Goal: Ask a question

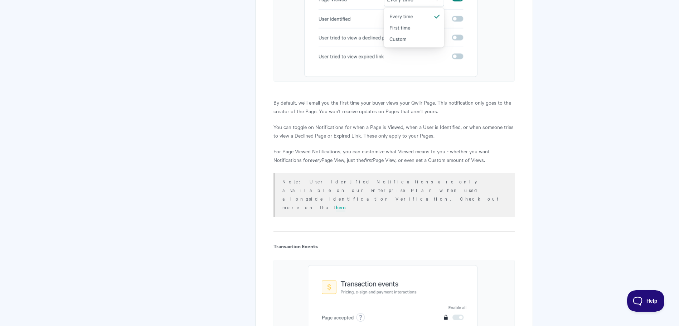
scroll to position [1074, 0]
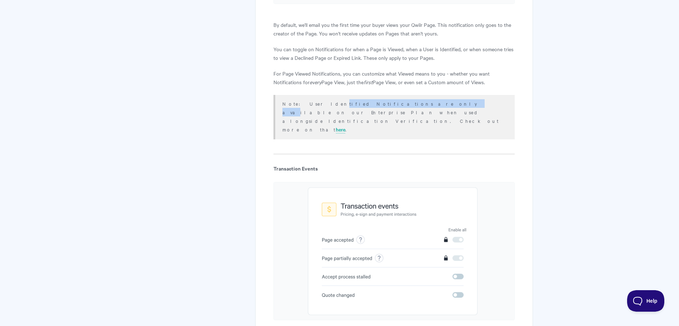
drag, startPoint x: 313, startPoint y: 103, endPoint x: 373, endPoint y: 102, distance: 59.4
click at [373, 102] on p "Note: User Identified Notifications are only available on our Enterprise Plan w…" at bounding box center [393, 116] width 223 height 34
click at [345, 126] on link "here" at bounding box center [341, 130] width 10 height 8
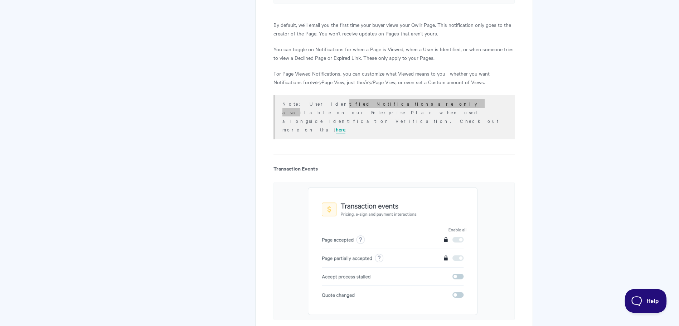
click at [640, 300] on span "Help" at bounding box center [643, 299] width 37 height 5
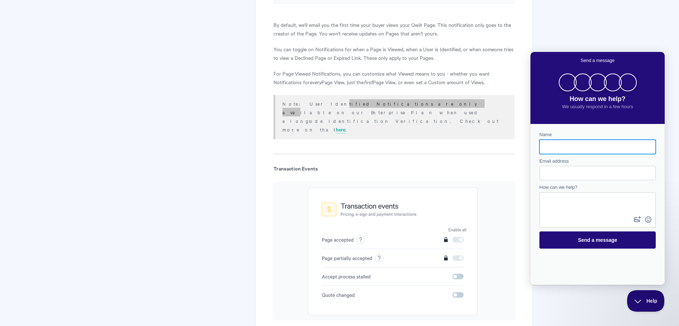
scroll to position [0, 0]
click at [566, 147] on input "Name" at bounding box center [597, 146] width 105 height 13
type input "Josh Bell"
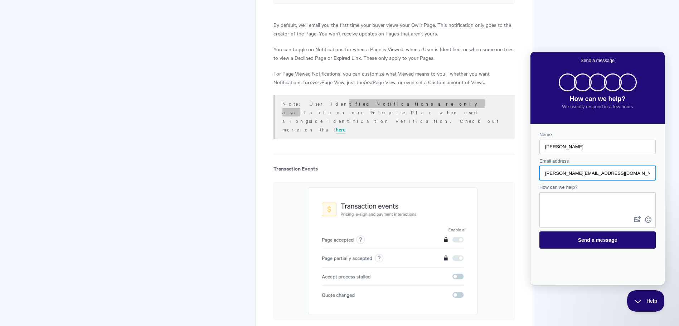
type input "j.bell@in-alarm.com"
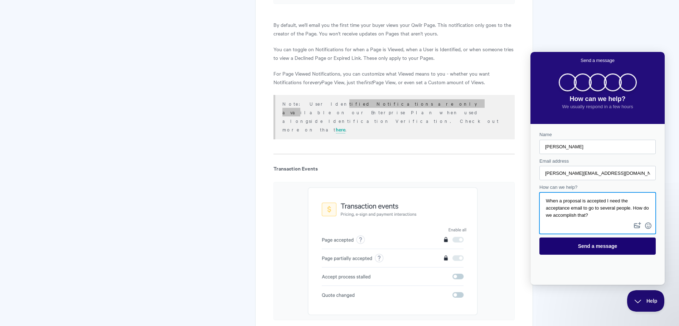
type textarea "When a proposal is accepted I need the acceptance email to go to several people…"
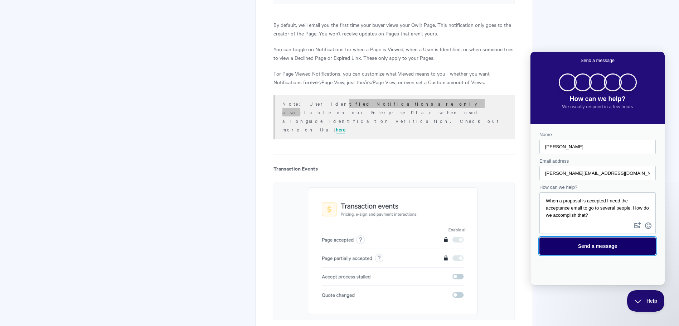
click at [588, 251] on span "Send a message" at bounding box center [597, 246] width 101 height 16
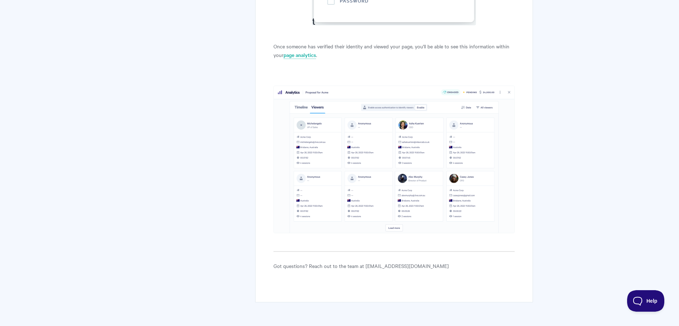
scroll to position [2524, 0]
